Goal: Task Accomplishment & Management: Use online tool/utility

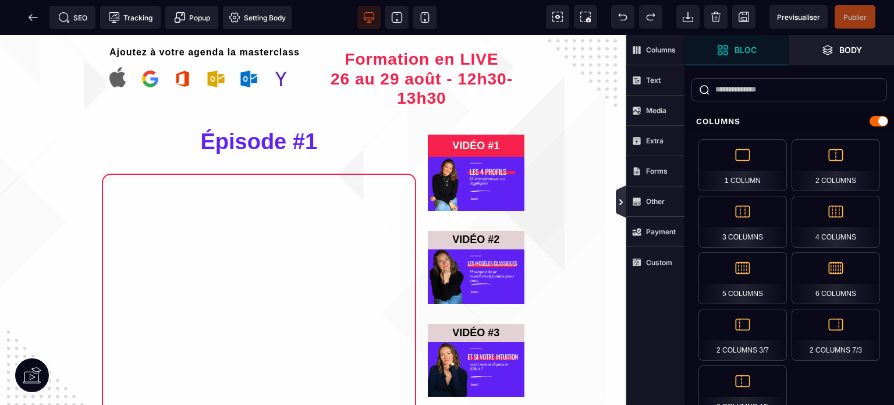
click at [621, 197] on icon at bounding box center [621, 201] width 9 height 9
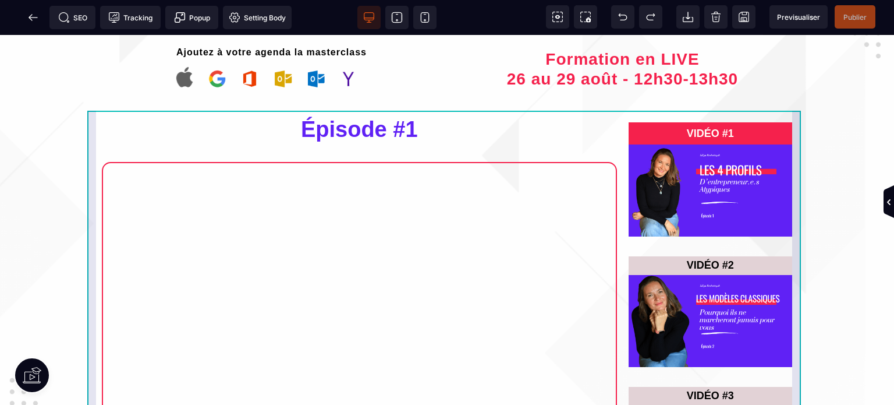
click at [91, 123] on div "Épisode #1 QUIZ - 4 Profils VIDÉO #1 VIDÉO #2 VIDÉO #3" at bounding box center [447, 315] width 720 height 409
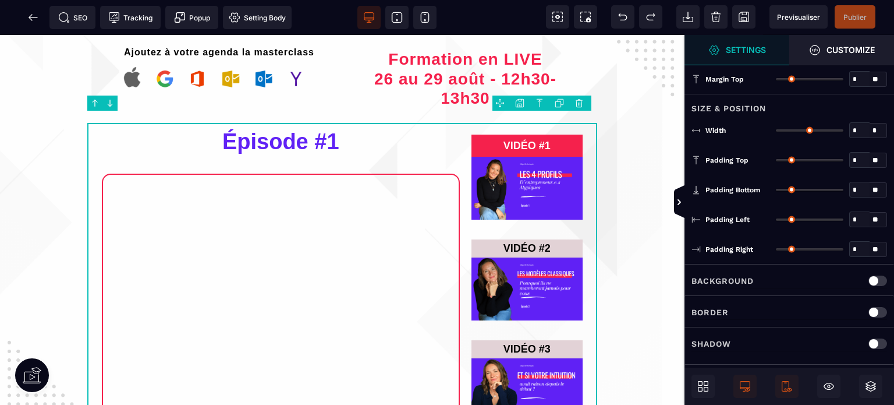
type input "*"
type input "***"
type input "*"
type input "**"
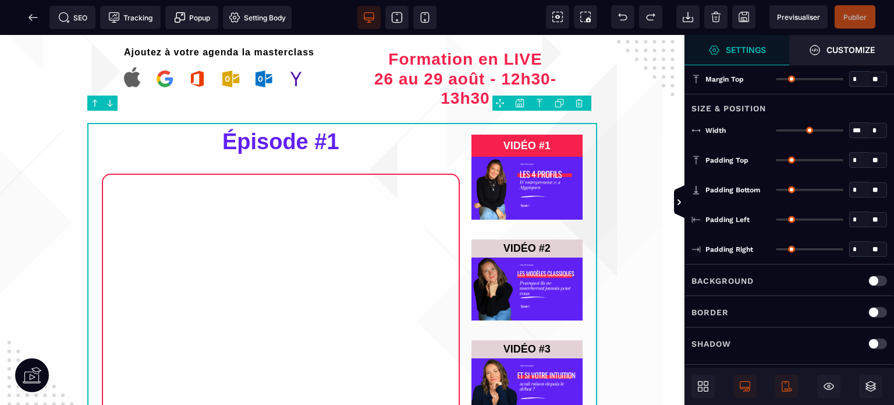
type input "**"
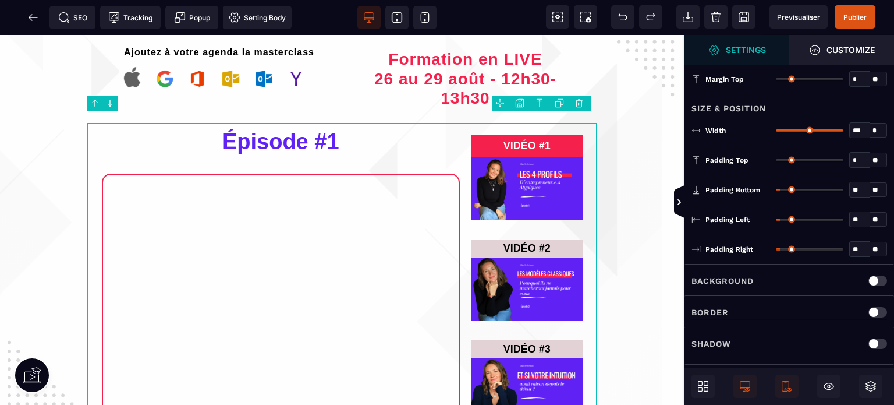
click at [710, 309] on p "Border" at bounding box center [710, 312] width 37 height 14
type input "*"
select select
click at [759, 337] on div "Border Color" at bounding box center [740, 343] width 69 height 12
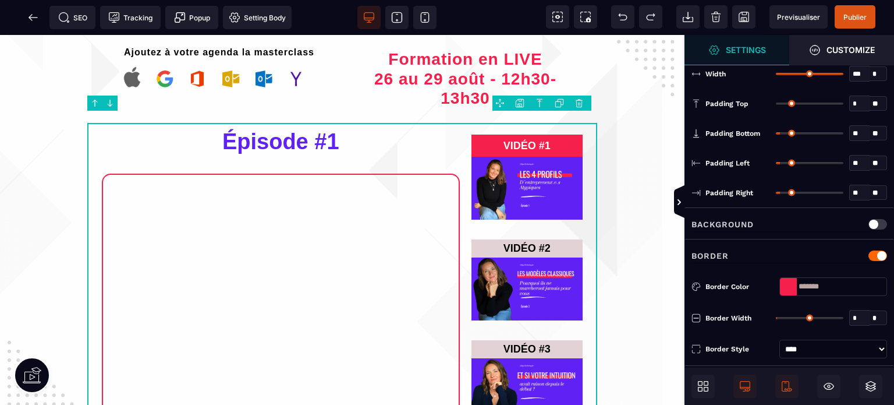
scroll to position [93, 0]
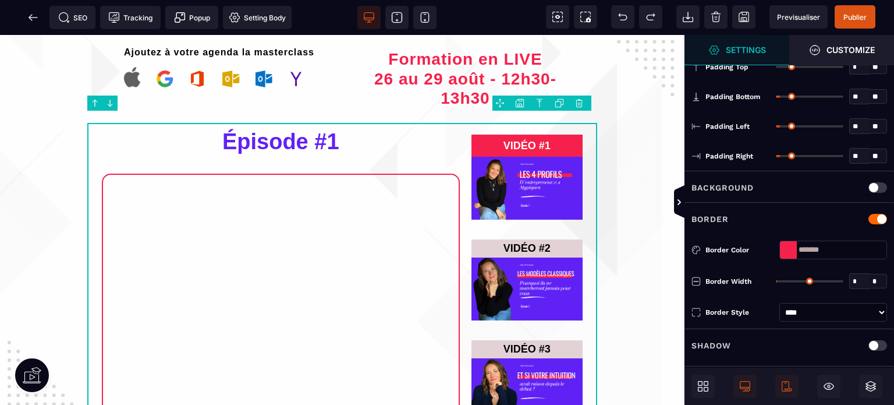
type input "*"
drag, startPoint x: 781, startPoint y: 275, endPoint x: 759, endPoint y: 283, distance: 22.8
type input "*"
click at [776, 282] on input "range" at bounding box center [810, 281] width 68 height 2
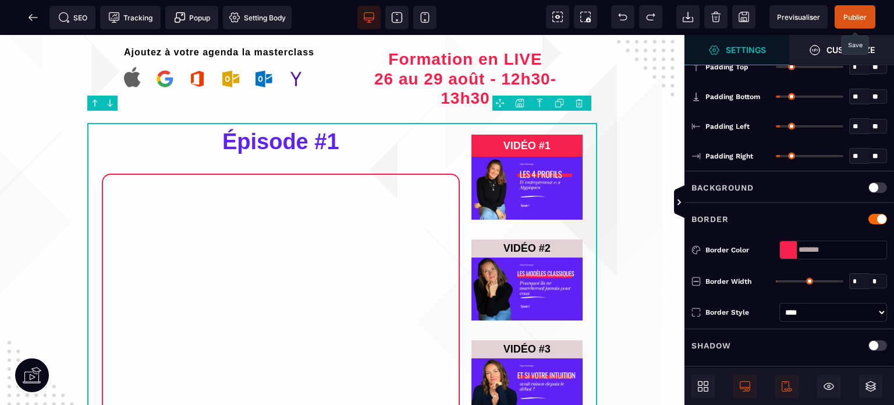
click at [858, 17] on span "Publier" at bounding box center [855, 17] width 23 height 9
click at [33, 16] on icon at bounding box center [33, 18] width 12 height 12
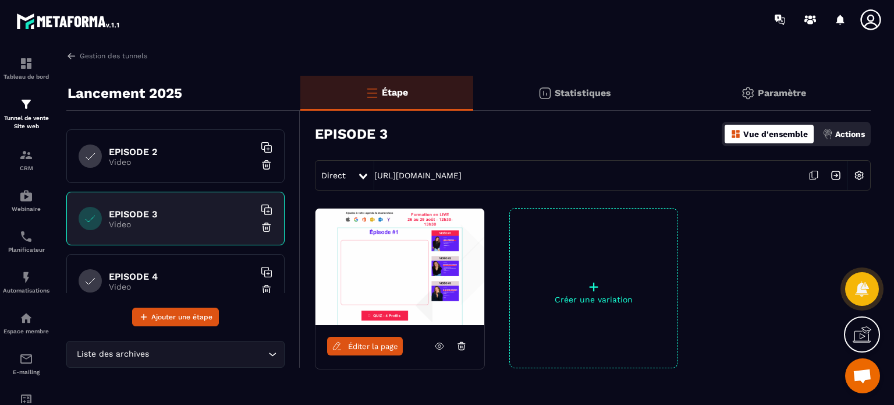
scroll to position [247, 0]
click at [425, 177] on link "[URL][DOMAIN_NAME]" at bounding box center [417, 175] width 87 height 9
click at [177, 271] on h6 "EPISODE 4" at bounding box center [182, 274] width 146 height 11
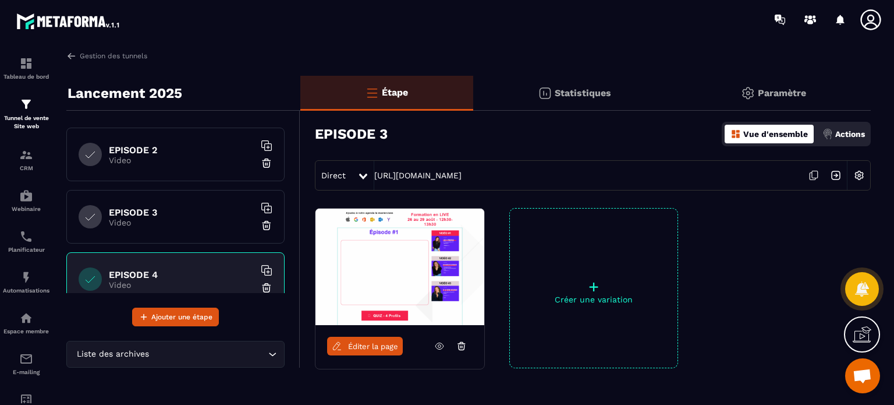
click at [434, 169] on div "Direct [URL][DOMAIN_NAME]" at bounding box center [593, 175] width 556 height 30
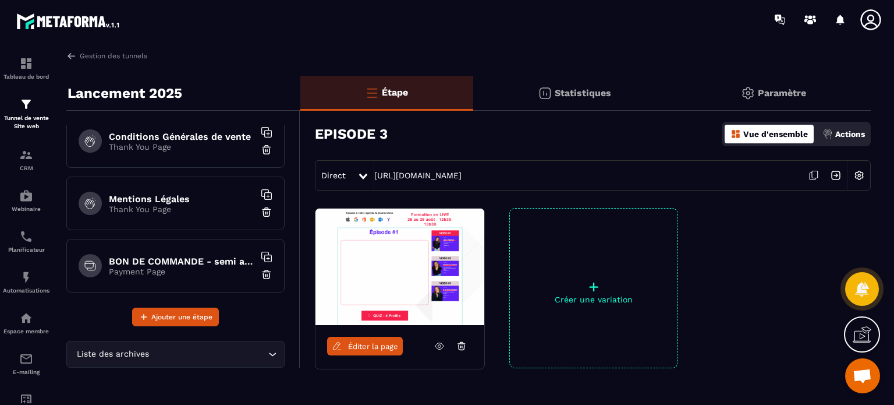
scroll to position [452, 0]
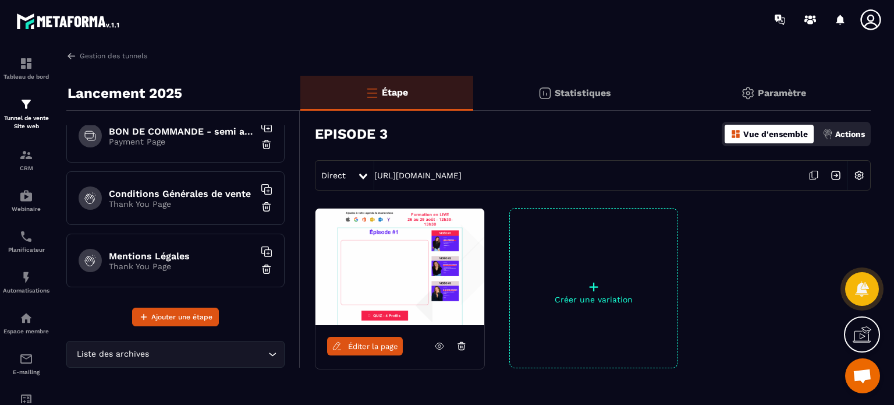
click at [148, 140] on p "Payment Page" at bounding box center [182, 141] width 146 height 9
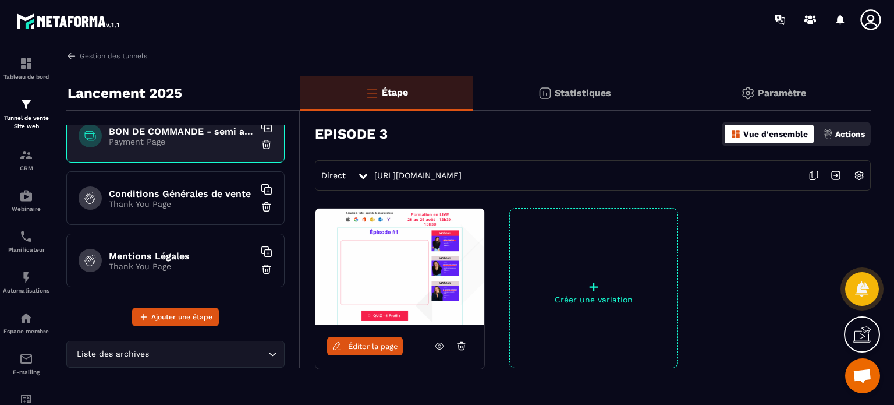
click at [192, 196] on h6 "Conditions Générales de vente" at bounding box center [182, 193] width 146 height 11
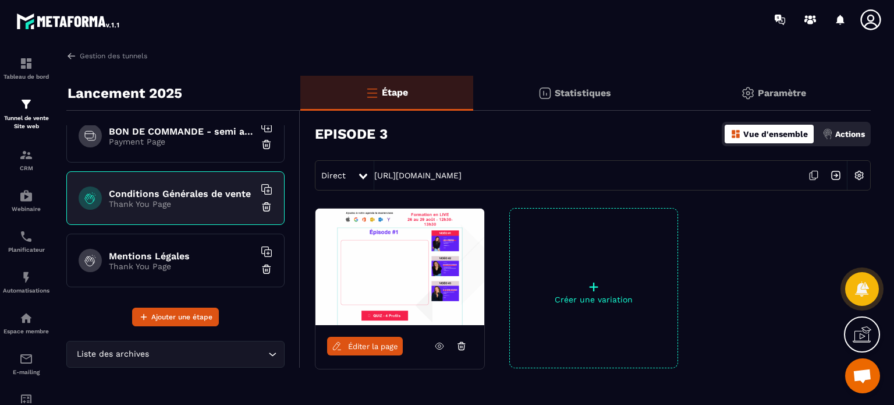
click at [178, 151] on div "BON DE COMMANDE - semi autonomie Payment Page" at bounding box center [175, 136] width 218 height 54
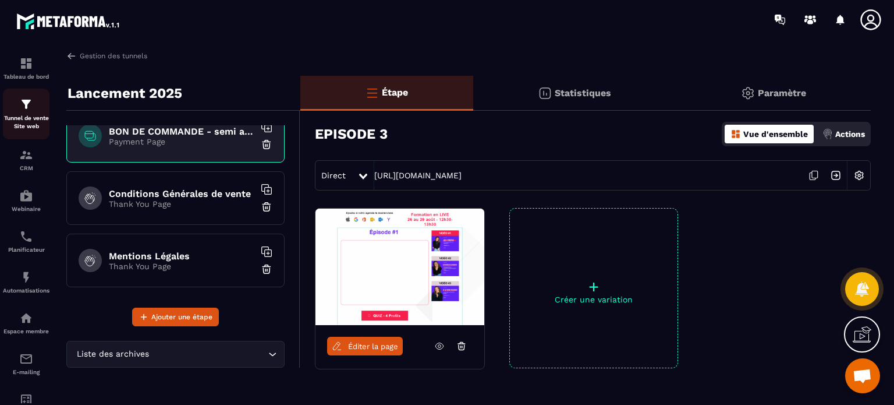
click at [16, 108] on div "Tunnel de vente Site web" at bounding box center [26, 113] width 47 height 33
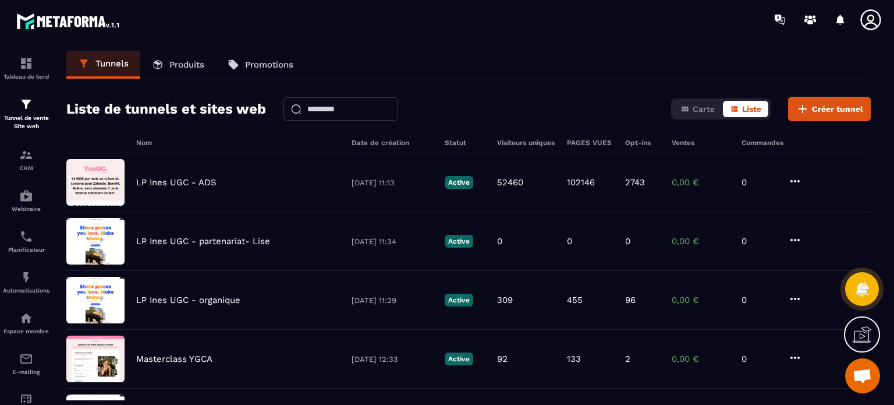
click at [872, 17] on icon at bounding box center [870, 19] width 23 height 23
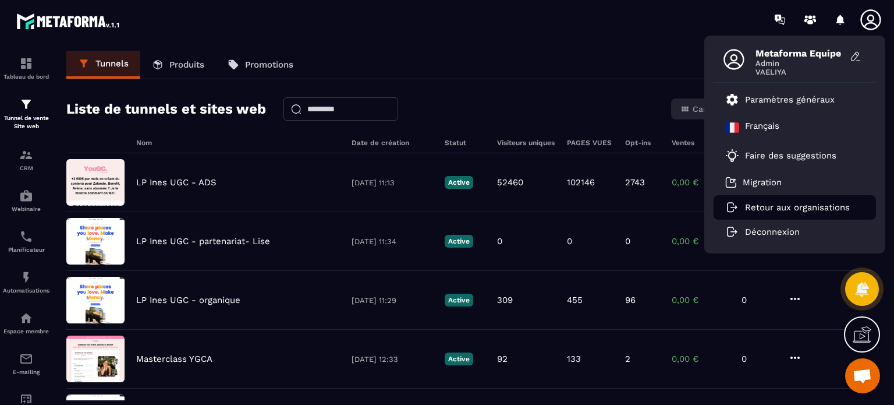
click at [776, 199] on li "Retour aux organisations" at bounding box center [795, 207] width 162 height 24
click at [758, 206] on p "Retour aux organisations" at bounding box center [797, 207] width 105 height 10
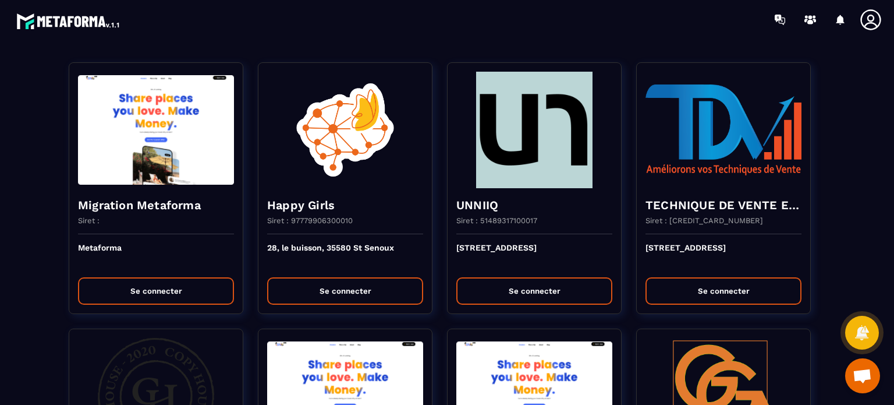
click at [511, 30] on div at bounding box center [515, 19] width 757 height 39
click at [859, 20] on icon at bounding box center [870, 19] width 23 height 23
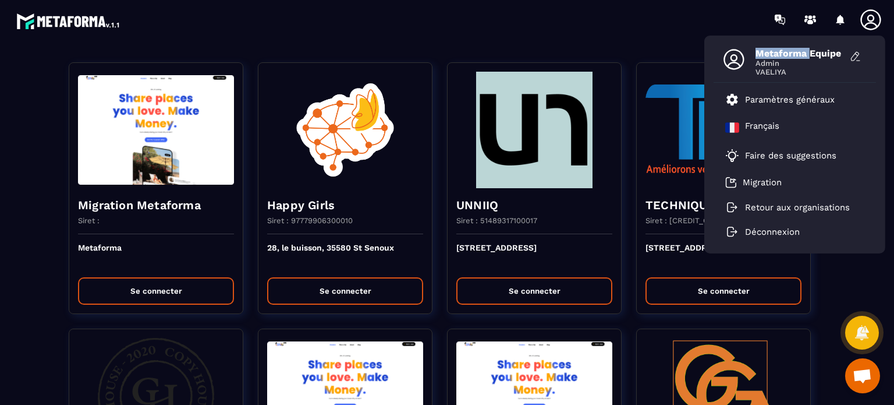
click at [859, 20] on icon at bounding box center [870, 19] width 23 height 23
